Goal: Transaction & Acquisition: Purchase product/service

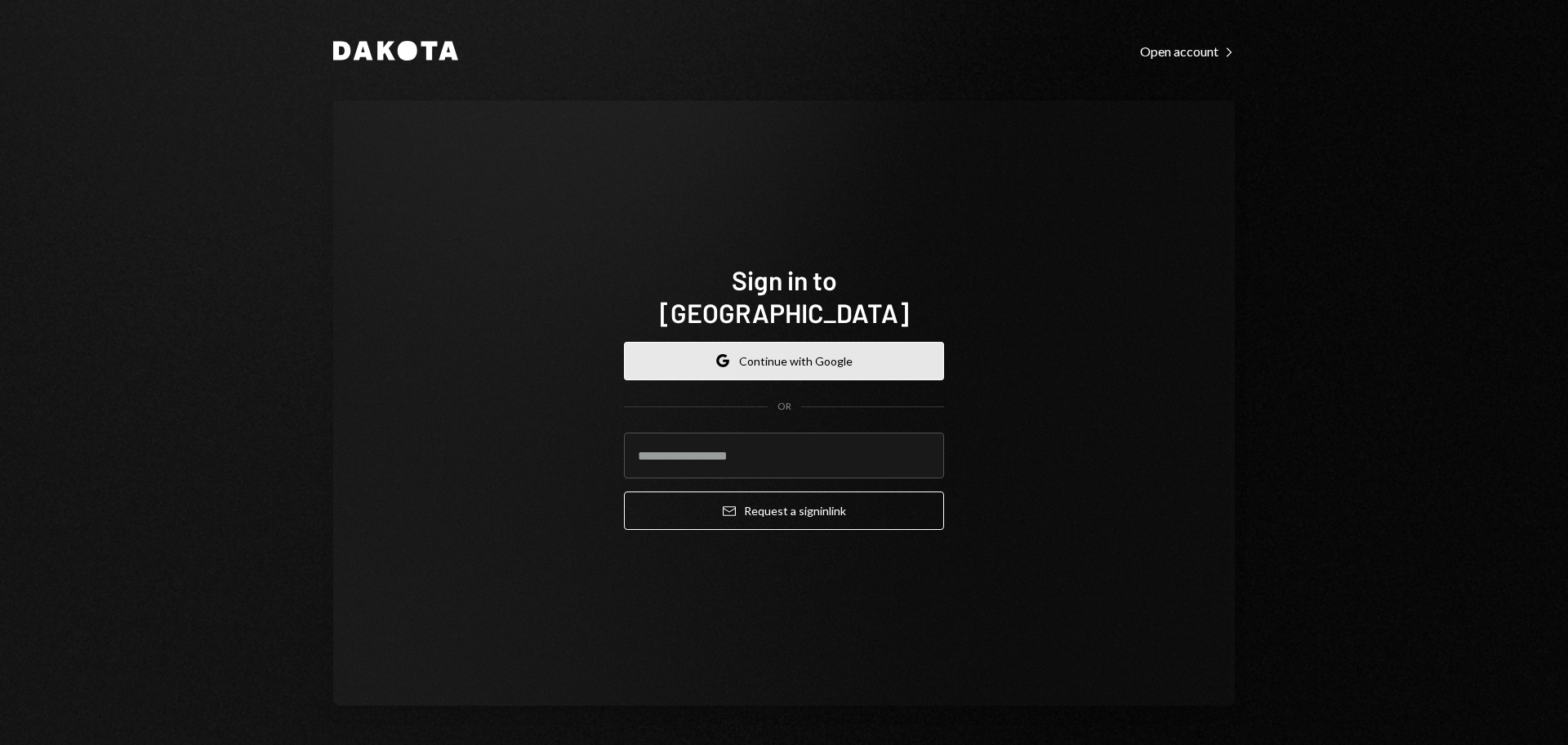
click at [834, 342] on button "Google Continue with Google" at bounding box center [784, 361] width 320 height 39
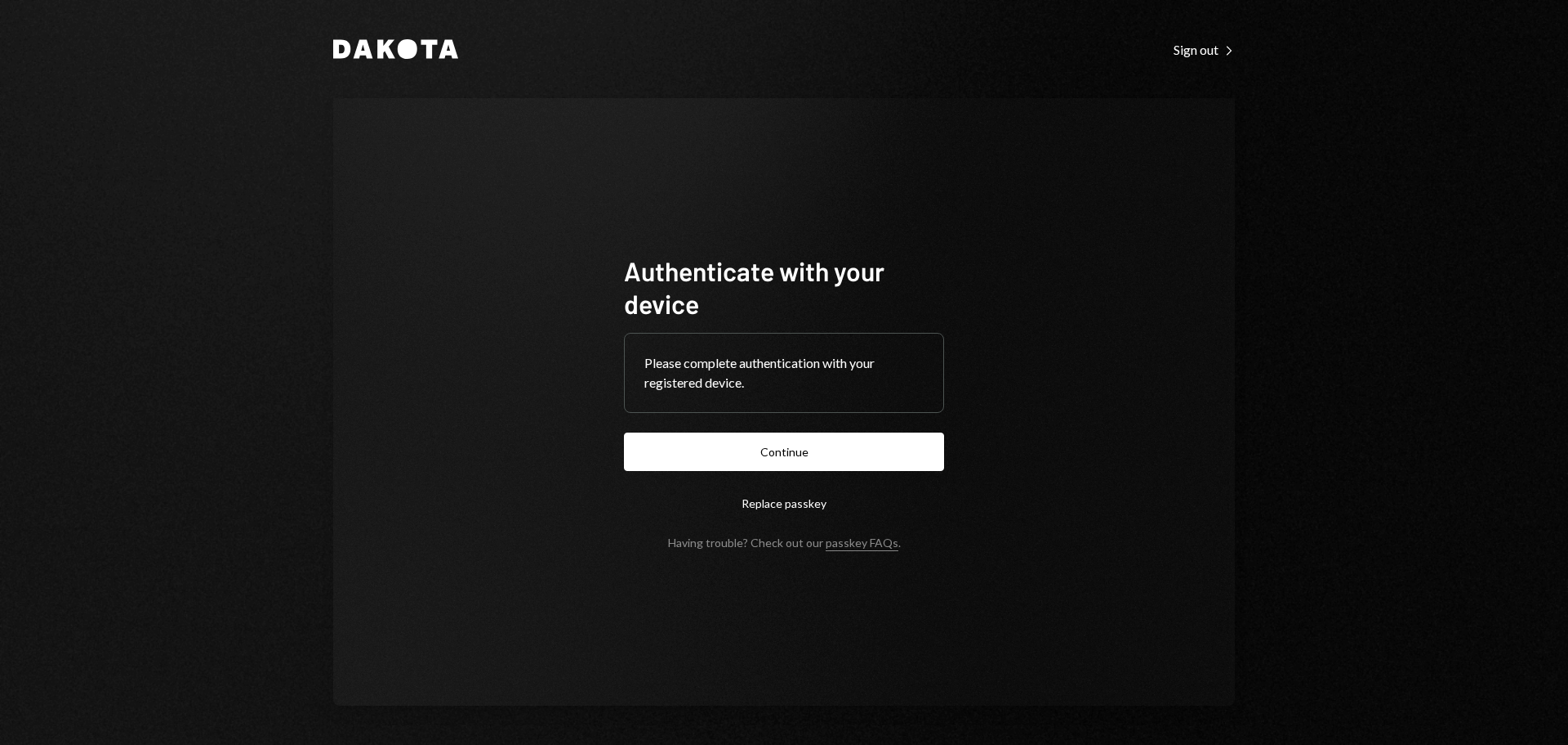
click at [819, 454] on button "Continue" at bounding box center [784, 451] width 320 height 39
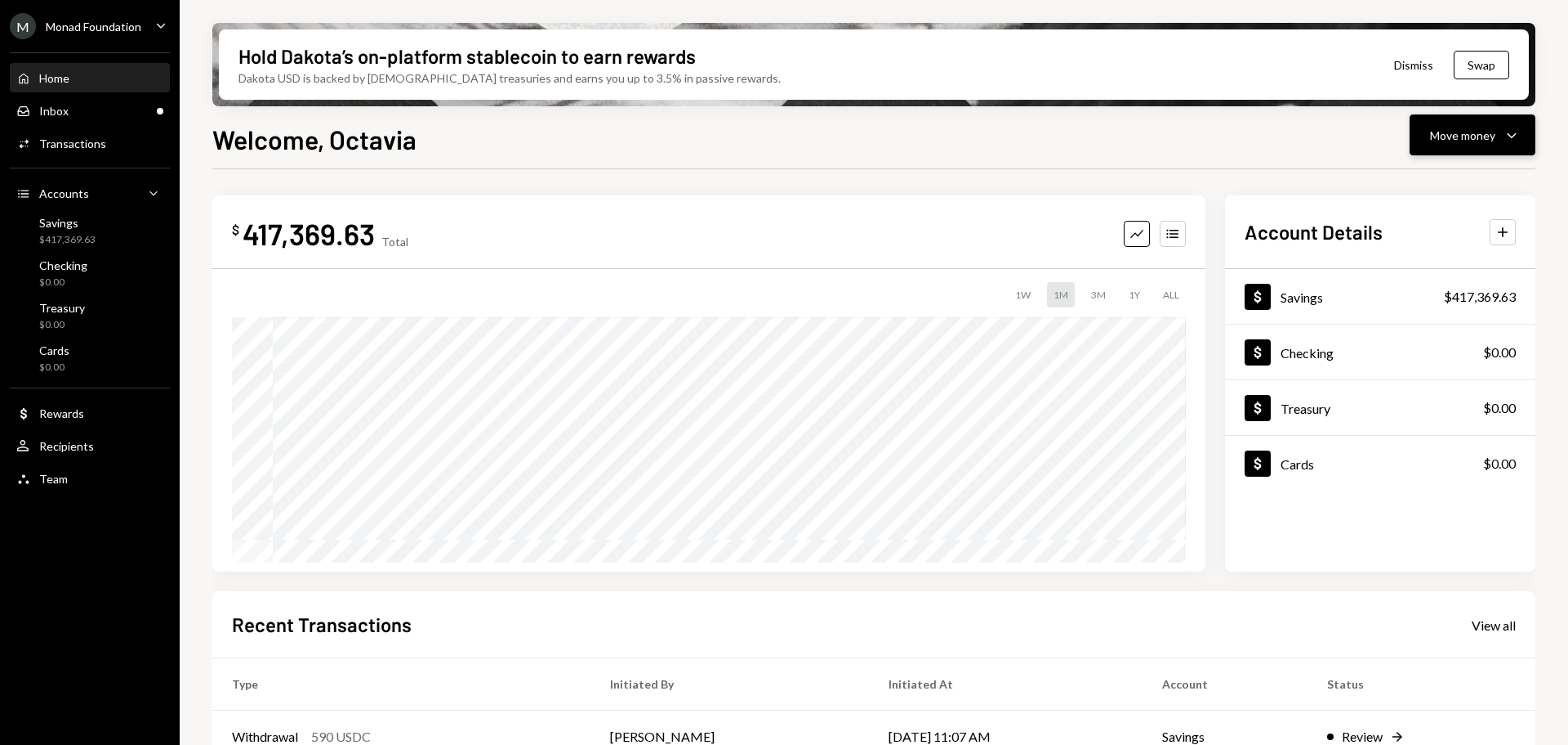
click at [1477, 132] on div "Move money" at bounding box center [1463, 135] width 65 height 17
click at [1423, 182] on div "Send" at bounding box center [1459, 184] width 119 height 17
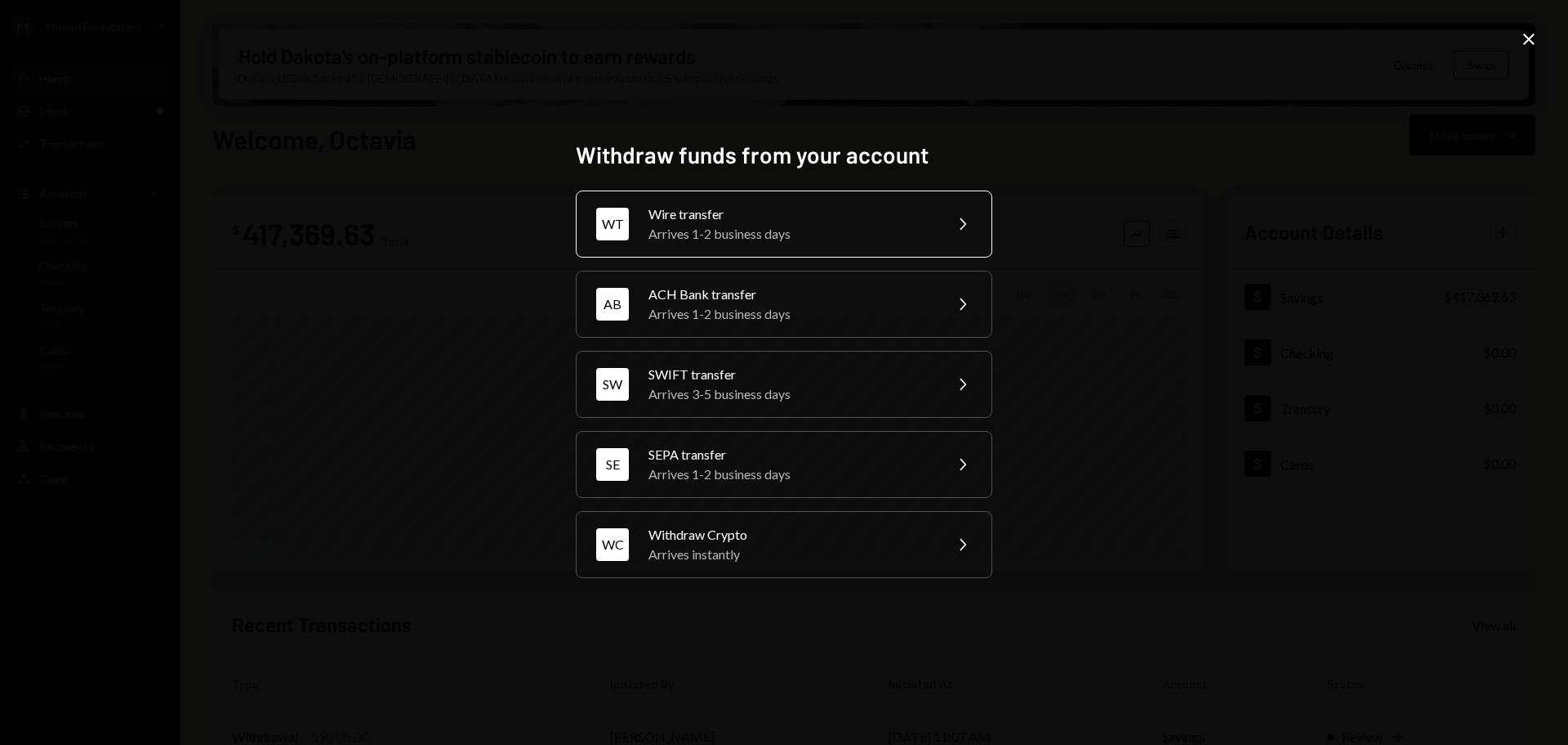
click at [783, 213] on div "Wire transfer" at bounding box center [791, 214] width 285 height 20
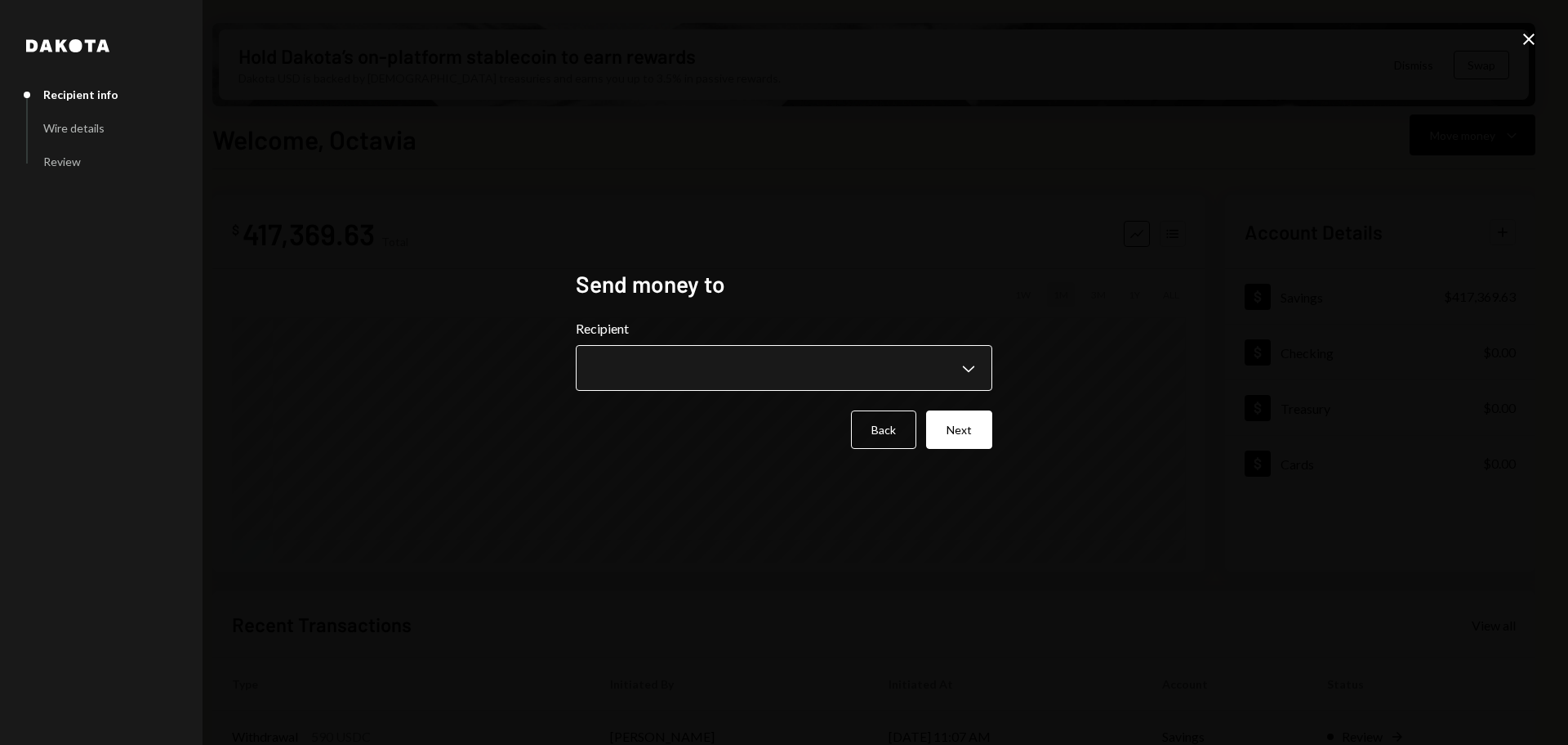
click at [772, 364] on body "M Monad Foundation Caret Down Home Home Inbox Inbox Activities Transactions Acc…" at bounding box center [784, 372] width 1568 height 745
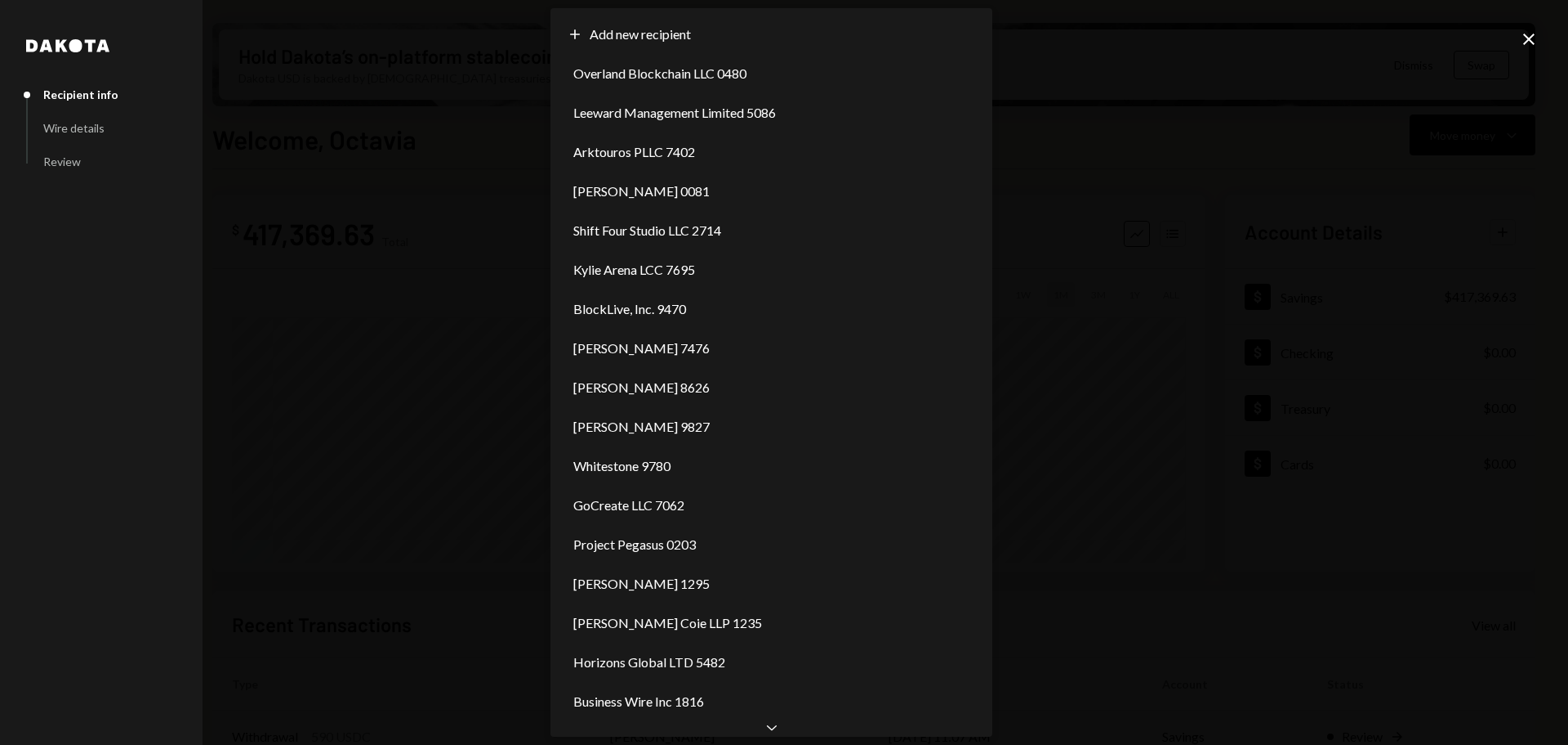
click at [1129, 484] on div "**********" at bounding box center [784, 372] width 1568 height 745
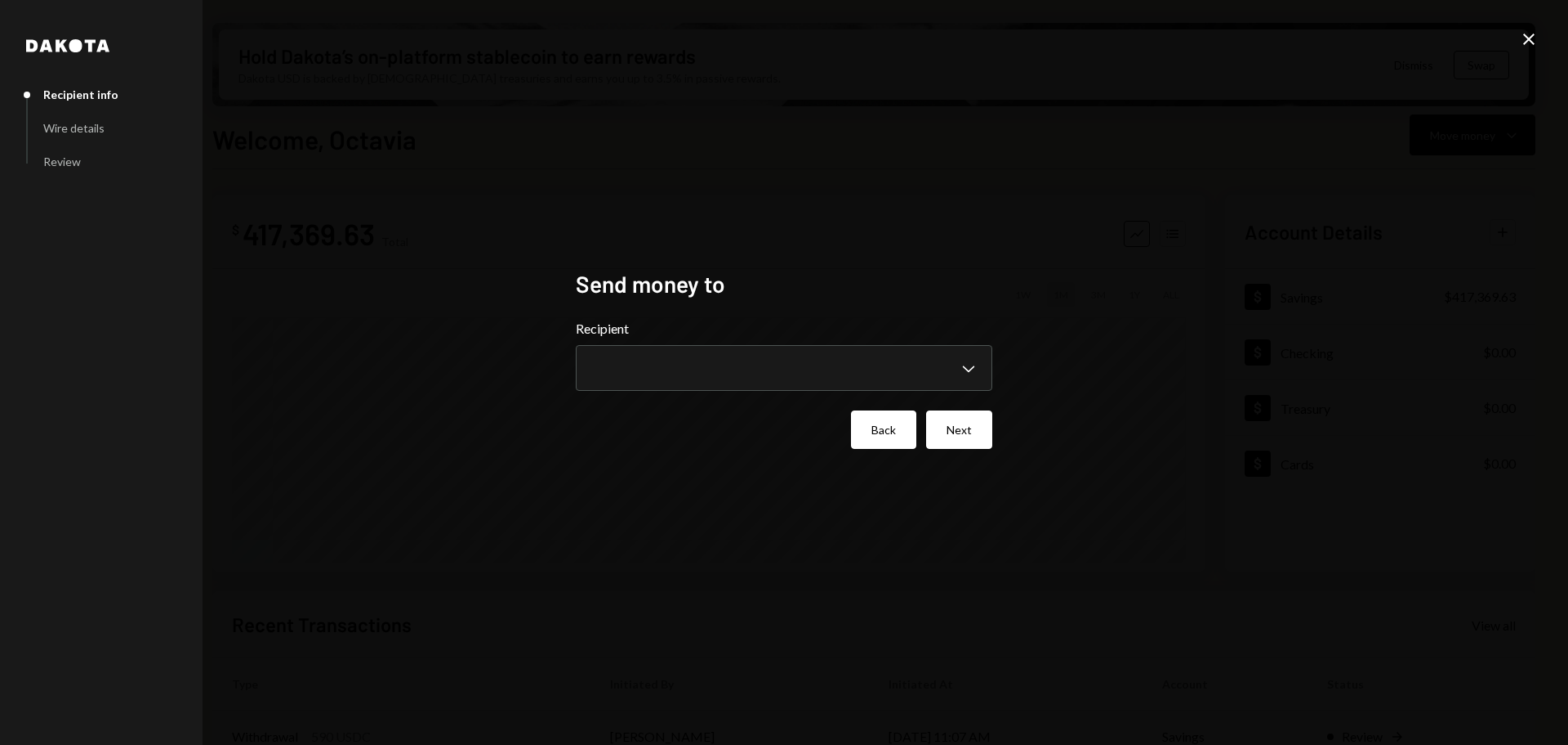
click at [895, 426] on button "Back" at bounding box center [884, 429] width 65 height 39
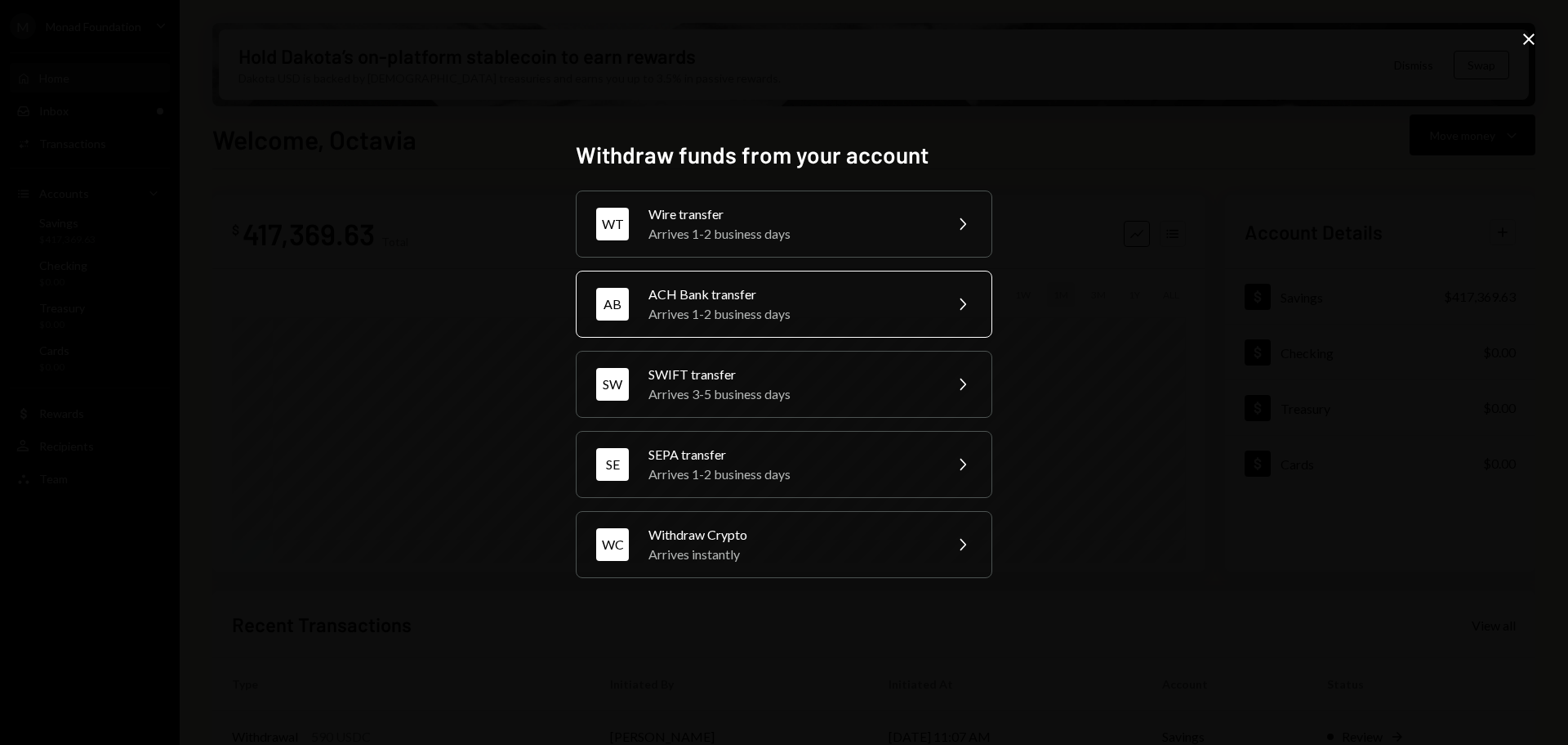
click at [750, 290] on div "ACH Bank transfer" at bounding box center [791, 295] width 285 height 20
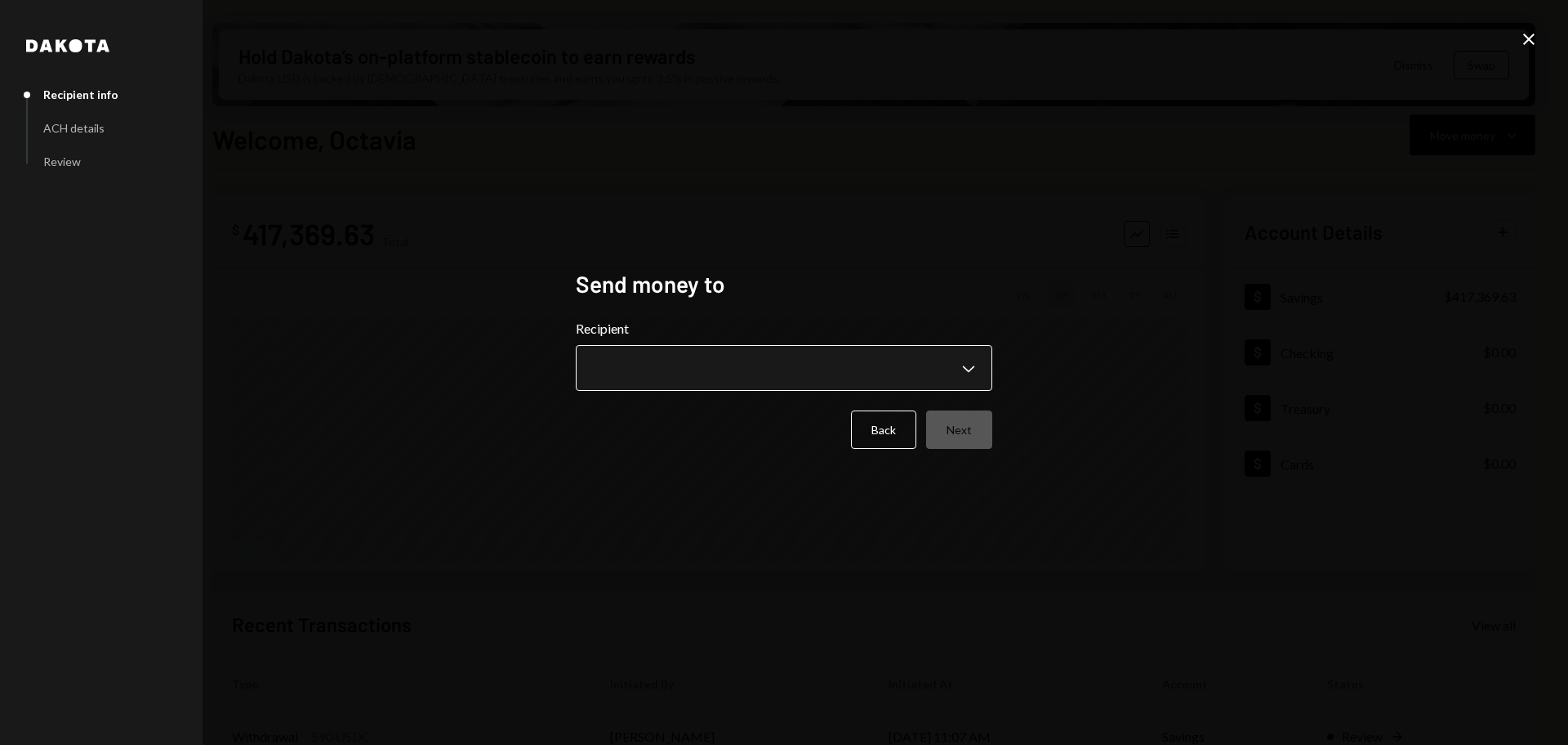
click at [758, 370] on body "M Monad Foundation Caret Down Home Home Inbox Inbox Activities Transactions Acc…" at bounding box center [784, 372] width 1568 height 745
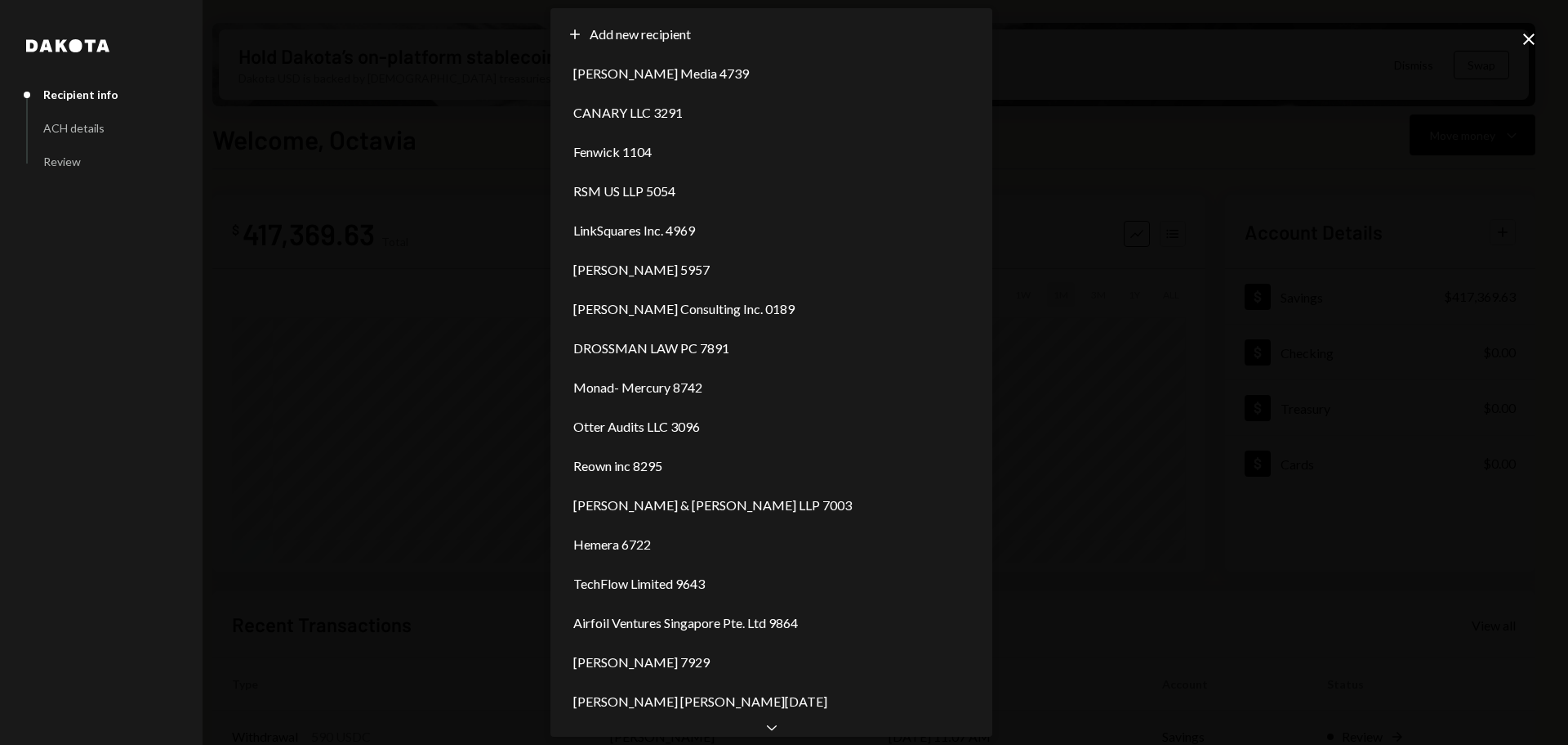
click at [1522, 35] on icon "Close" at bounding box center [1529, 40] width 20 height 20
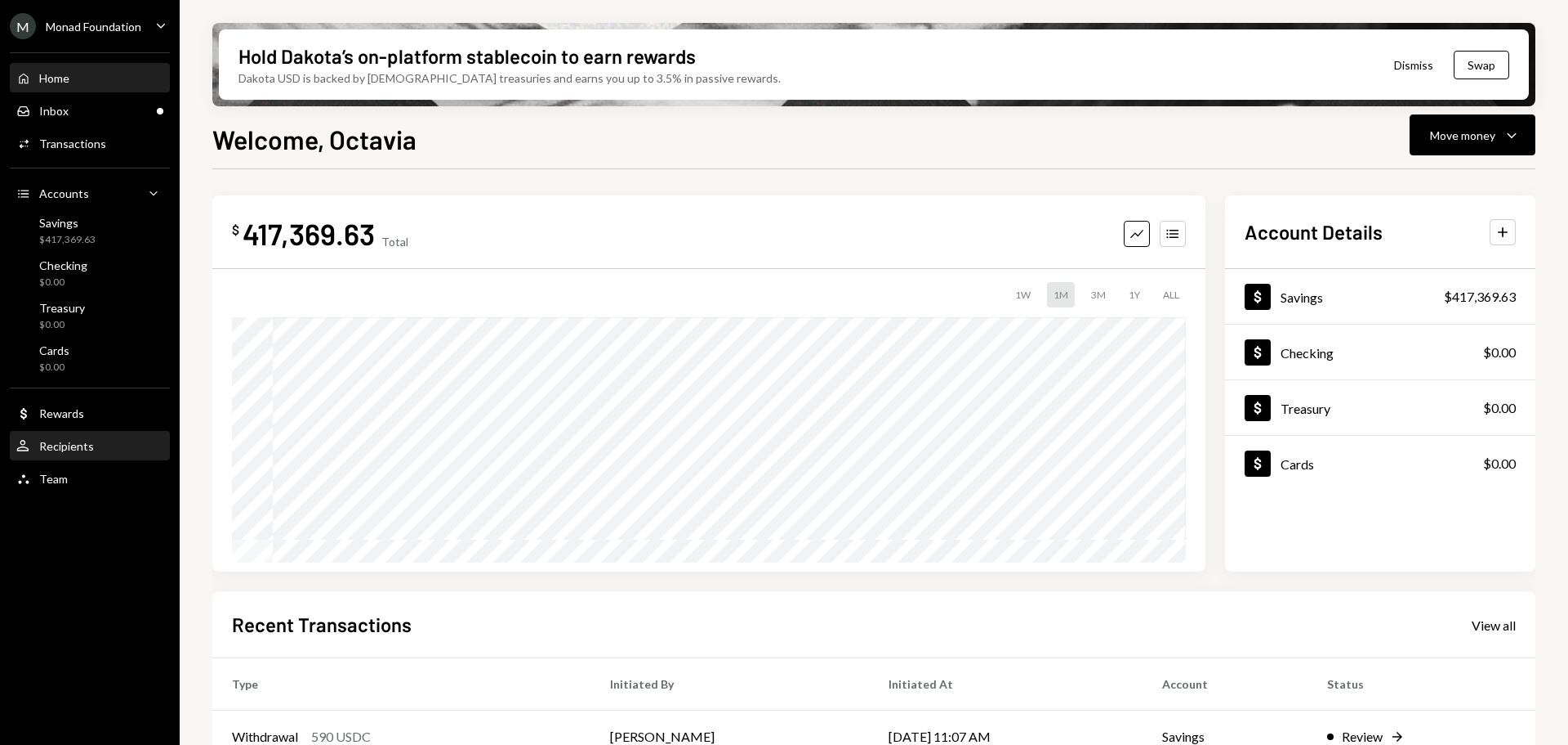
click at [58, 448] on div "Recipients" at bounding box center [67, 445] width 55 height 14
